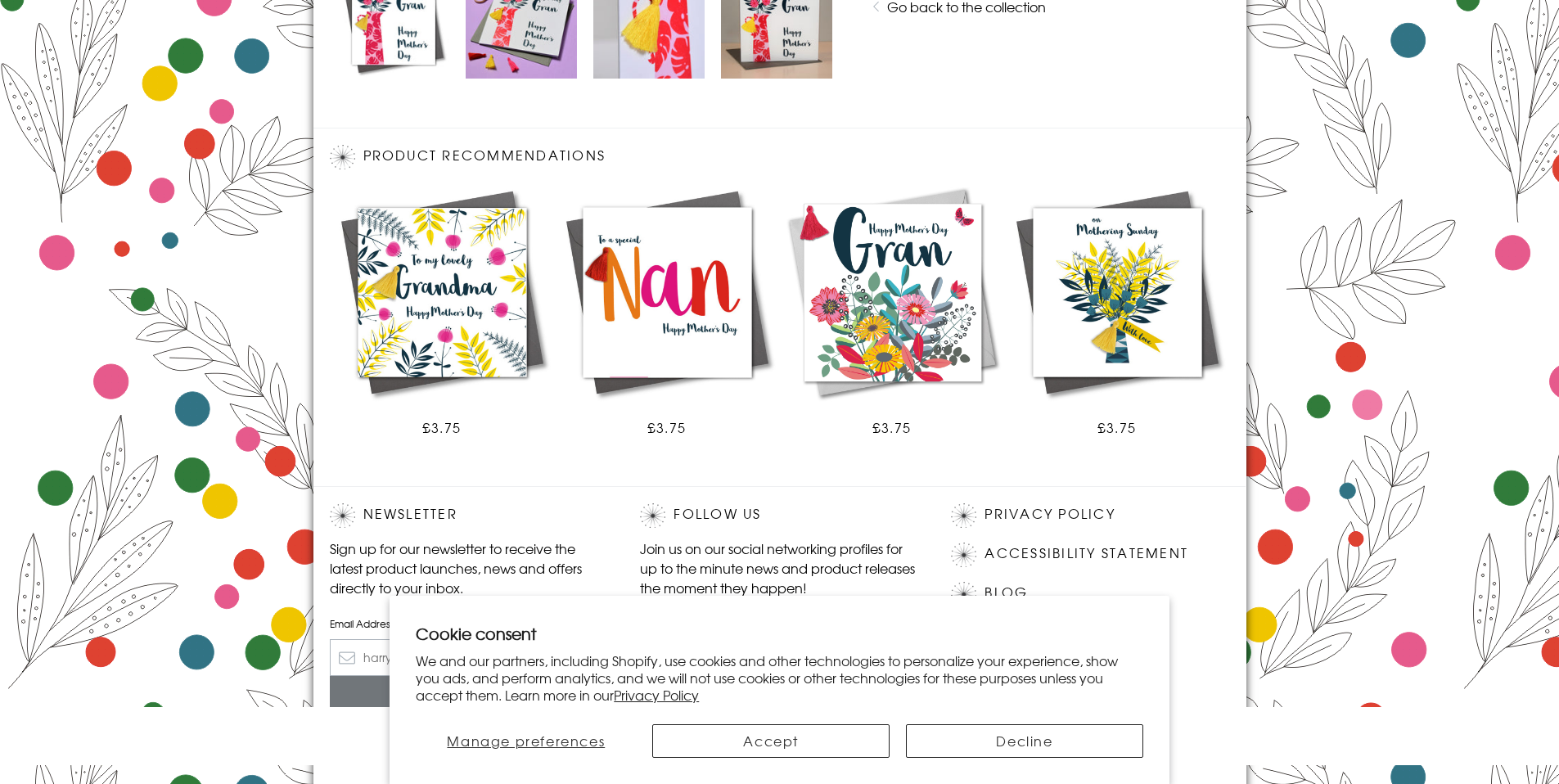
scroll to position [904, 0]
